Goal: Information Seeking & Learning: Learn about a topic

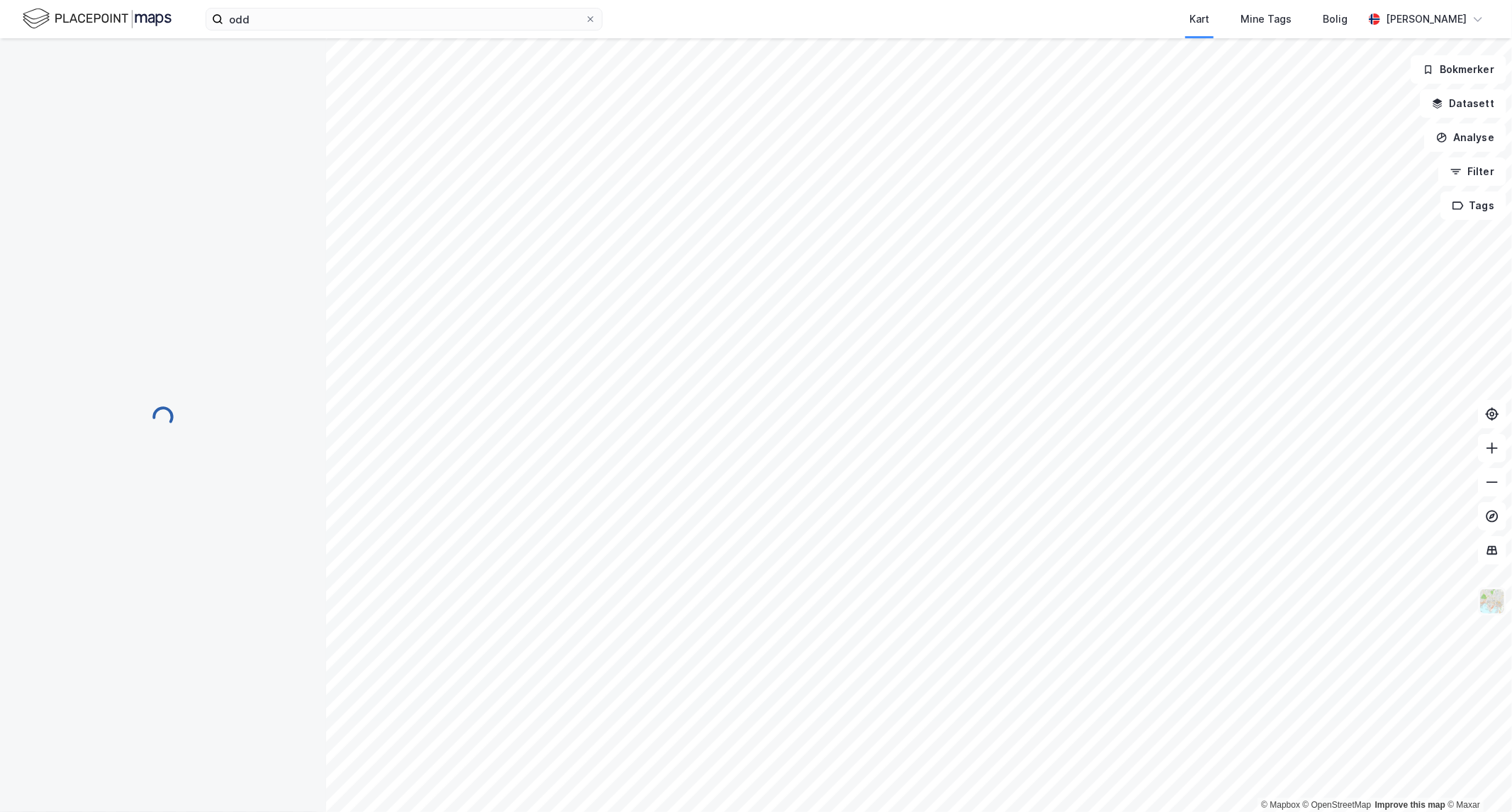
scroll to position [1, 0]
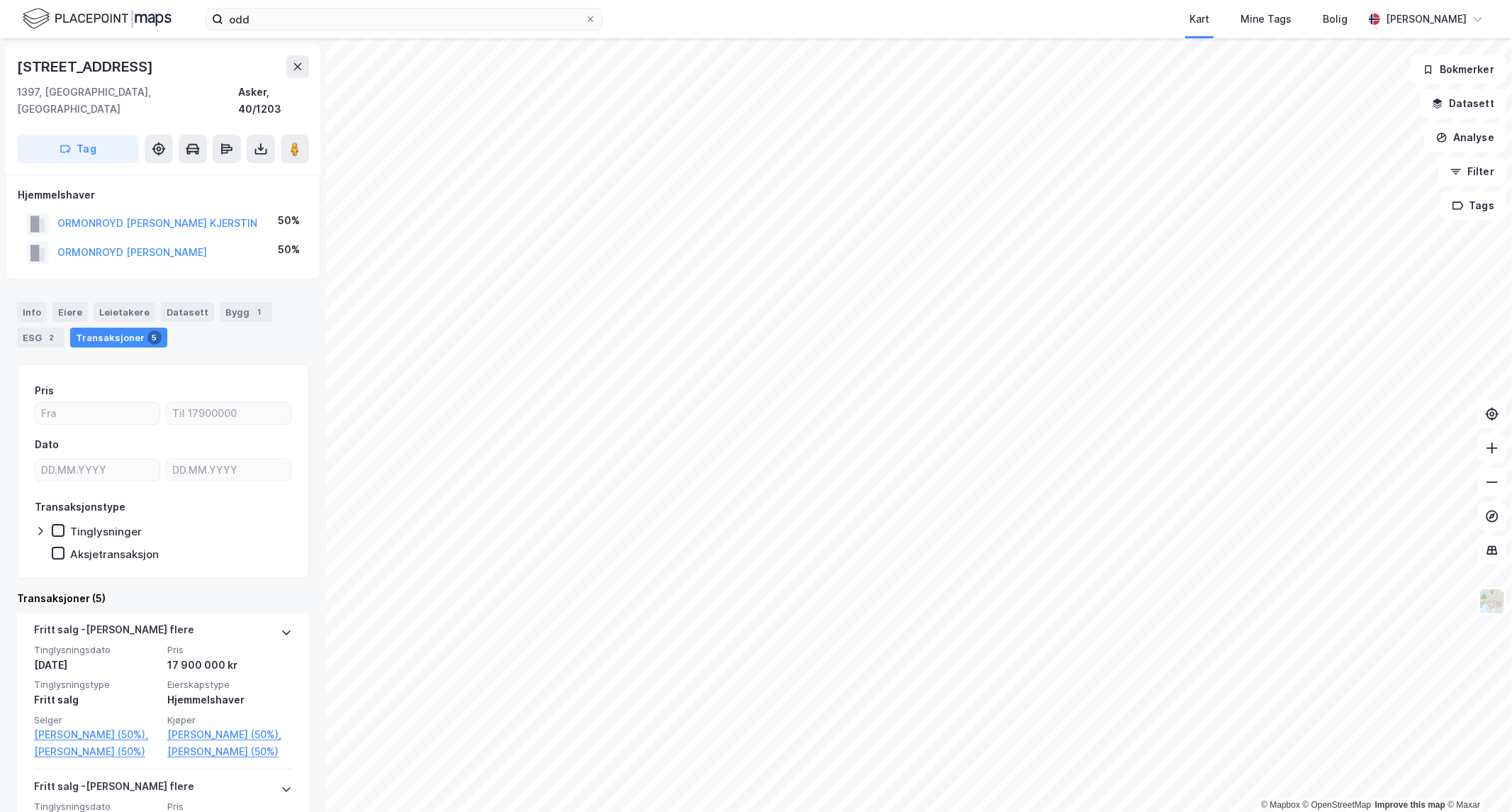
click at [474, 811] on html "odd Kart Mine Tags [PERSON_NAME] © Mapbox © OpenStreetMap Improve this map © [P…" at bounding box center [756, 406] width 1512 height 812
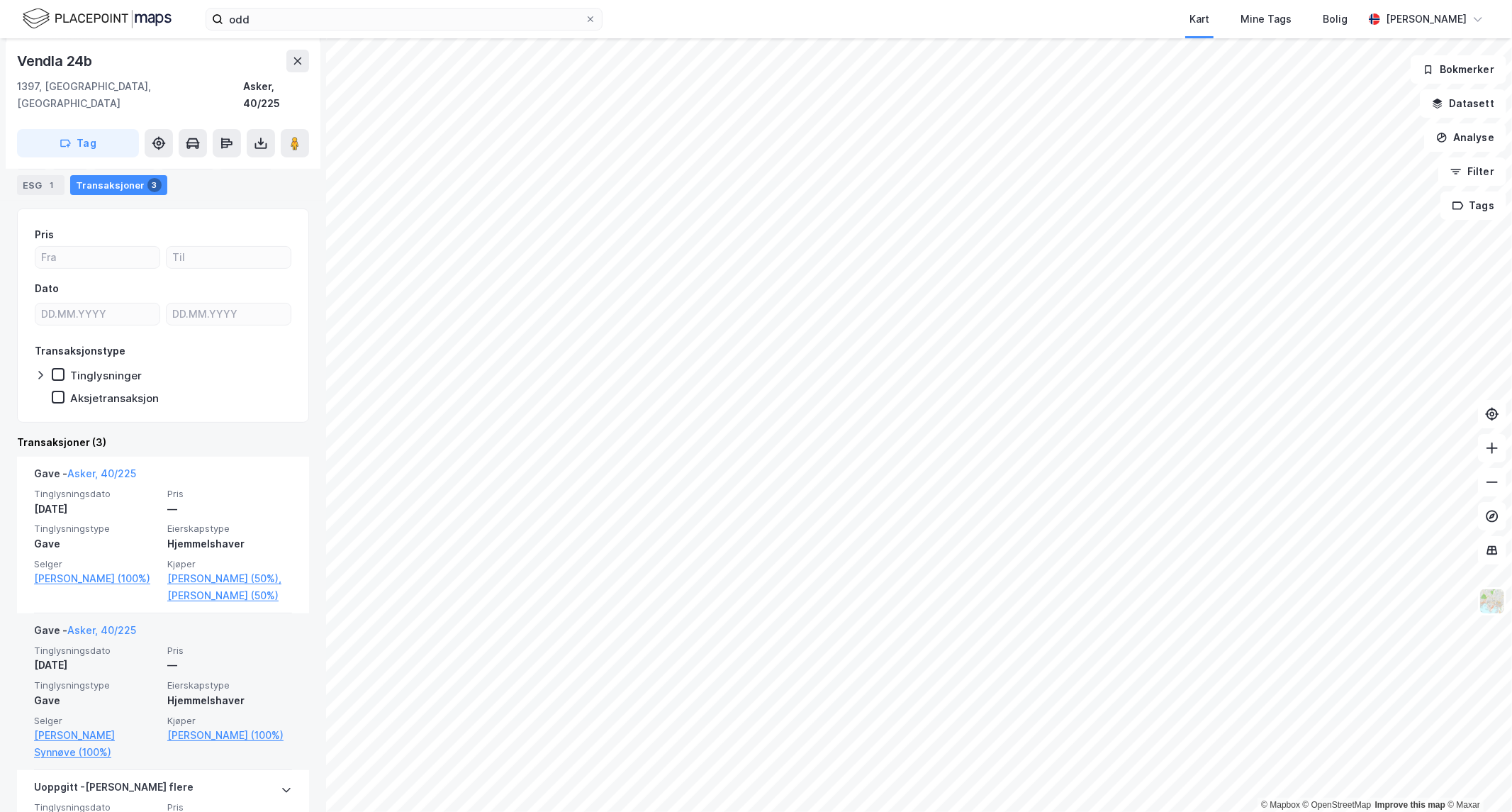
scroll to position [156, 0]
